Goal: Task Accomplishment & Management: Use online tool/utility

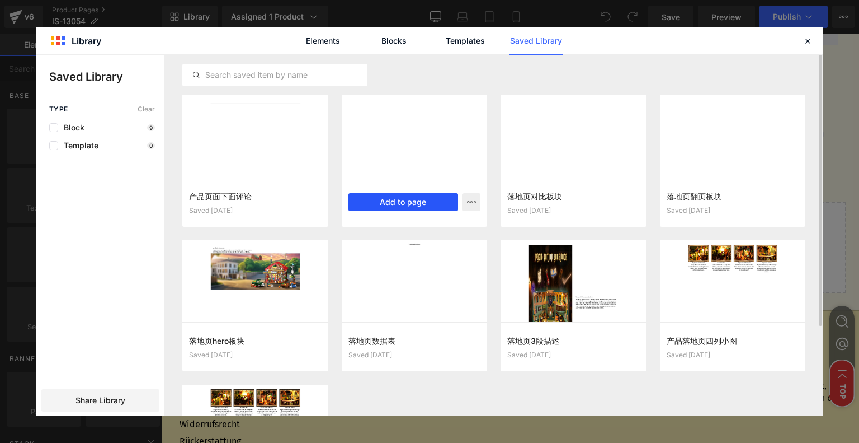
click at [401, 201] on button "Add to page" at bounding box center [404, 202] width 110 height 18
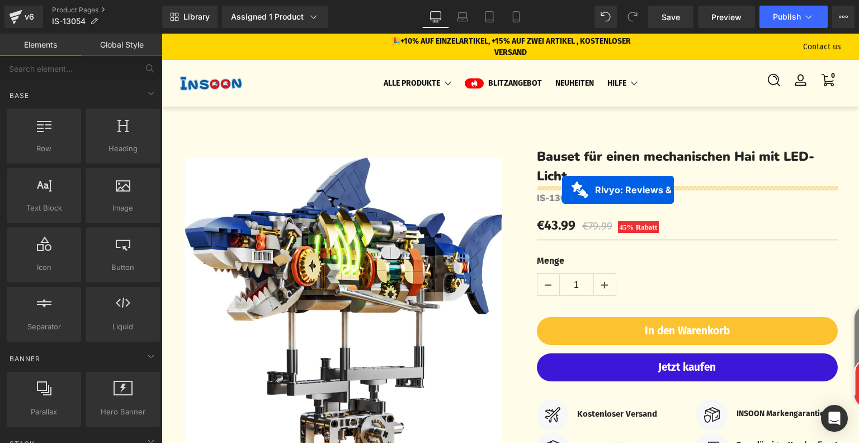
drag, startPoint x: 450, startPoint y: 302, endPoint x: 562, endPoint y: 190, distance: 159.1
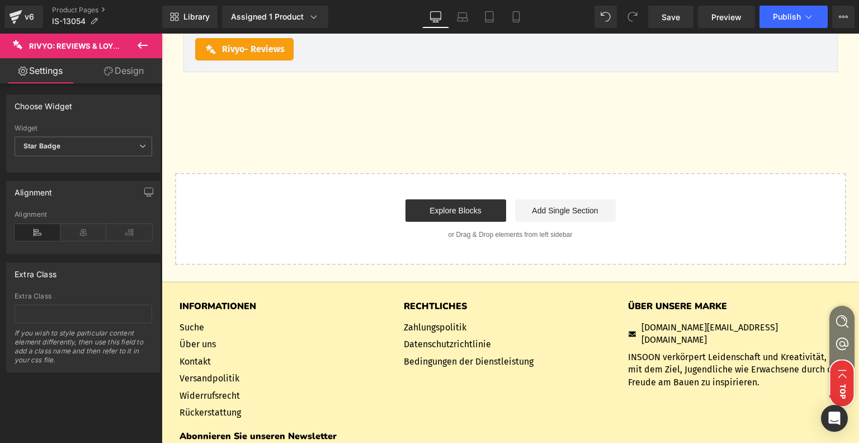
scroll to position [3586, 0]
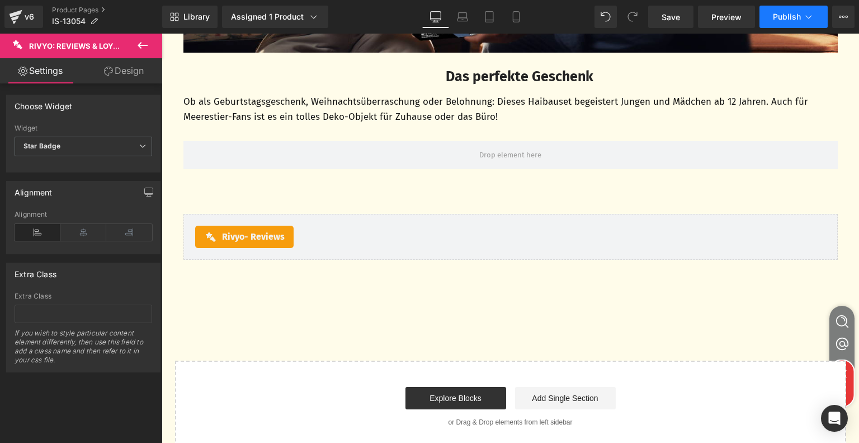
click at [795, 20] on span "Publish" at bounding box center [787, 16] width 28 height 9
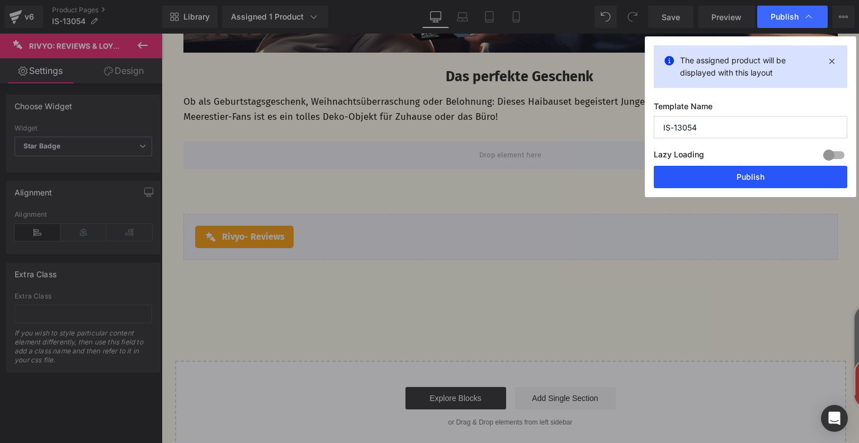
click at [736, 187] on button "Publish" at bounding box center [751, 177] width 194 height 22
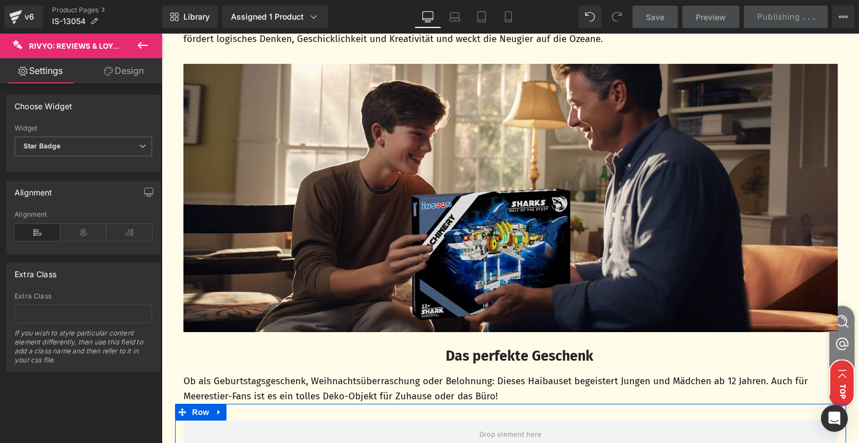
scroll to position [3306, 0]
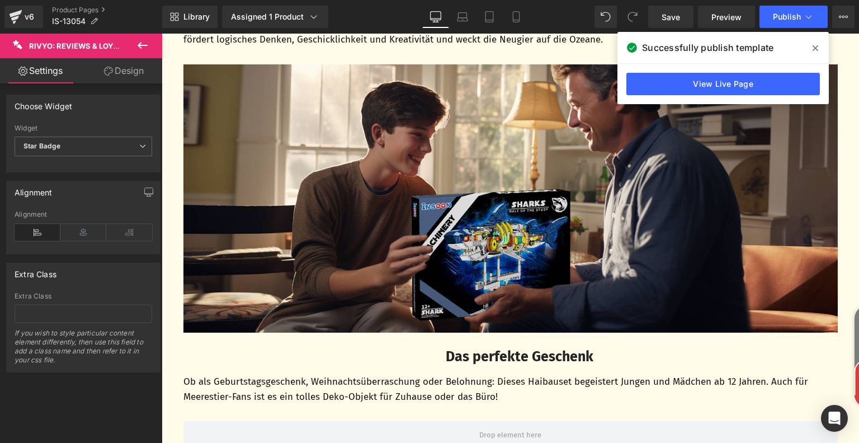
click at [817, 48] on icon at bounding box center [816, 48] width 6 height 9
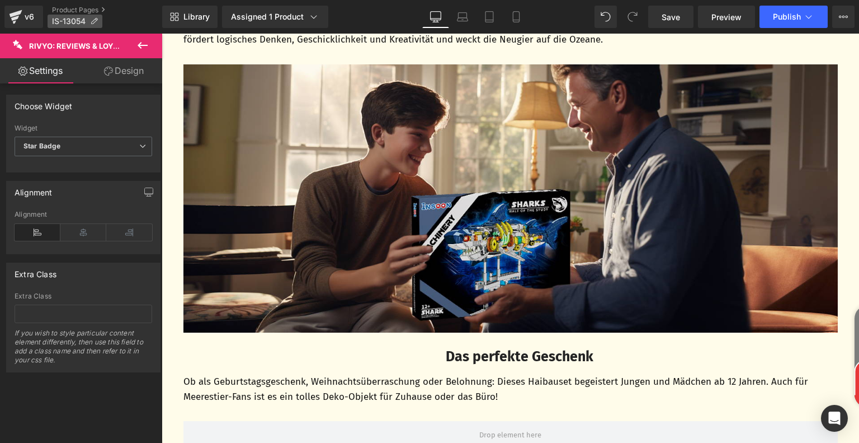
click at [100, 22] on p "IS-13054" at bounding box center [75, 21] width 55 height 13
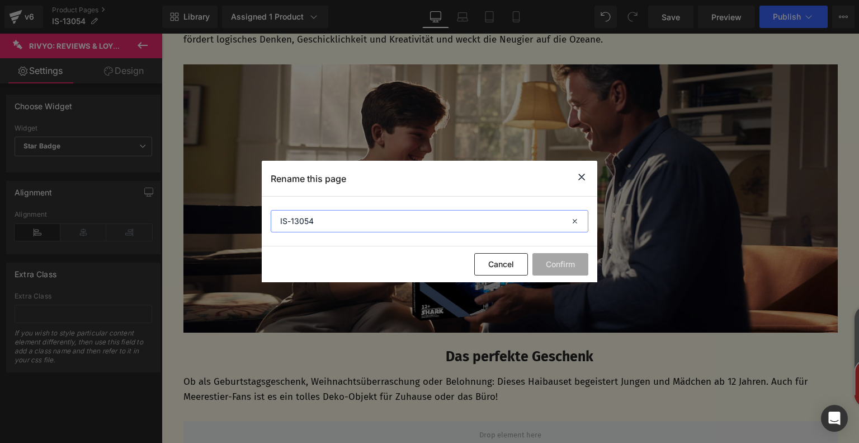
drag, startPoint x: 325, startPoint y: 219, endPoint x: 257, endPoint y: 217, distance: 67.2
click at [257, 217] on div "Rename this page IS-13054 Cancel Confirm" at bounding box center [429, 221] width 859 height 443
click at [585, 178] on icon at bounding box center [581, 177] width 13 height 14
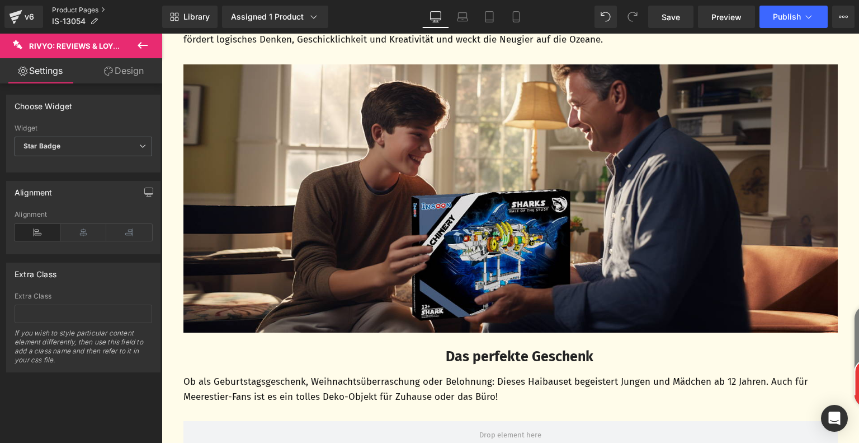
click at [63, 13] on link "Product Pages" at bounding box center [107, 10] width 110 height 9
